Goal: Navigation & Orientation: Find specific page/section

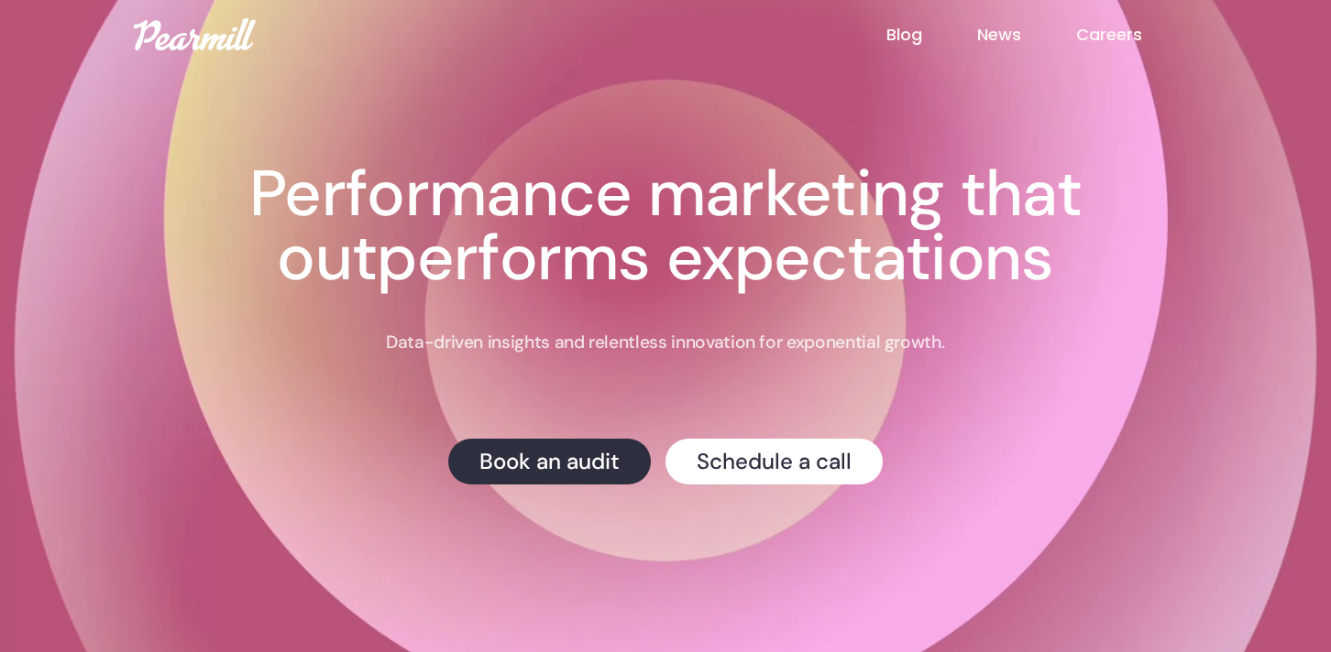
click at [905, 41] on link "Blog" at bounding box center [931, 35] width 91 height 24
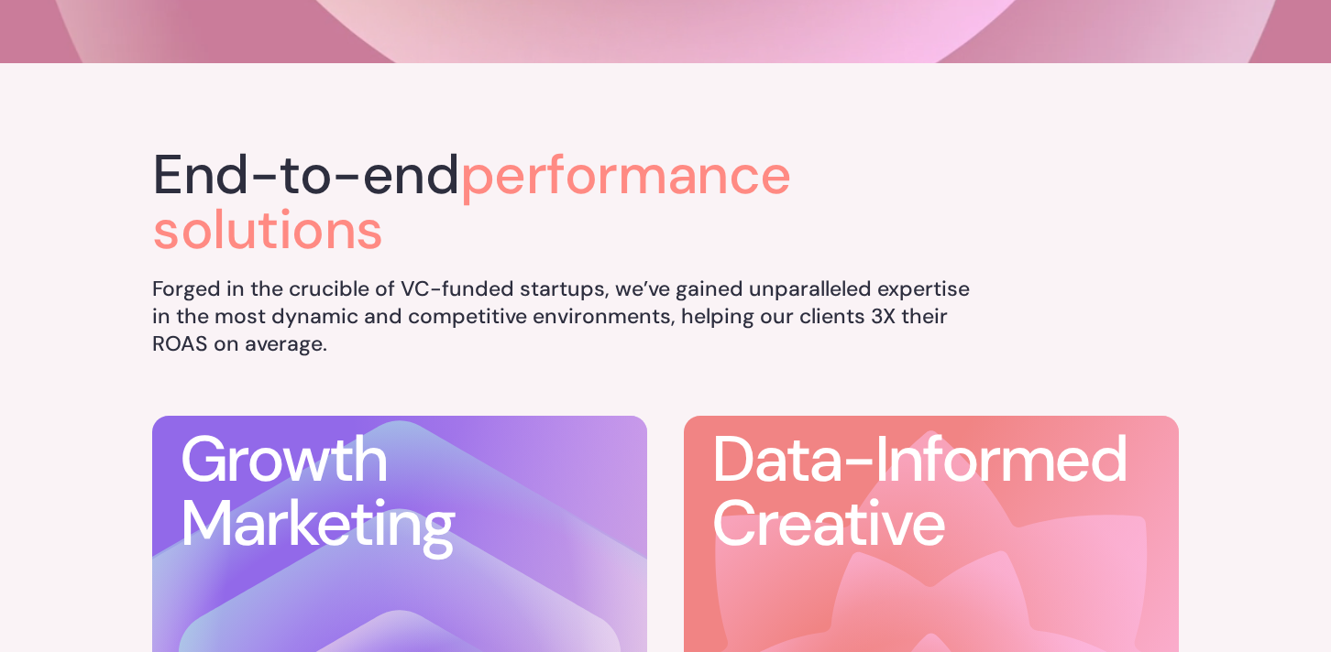
scroll to position [590, 0]
